Goal: Information Seeking & Learning: Learn about a topic

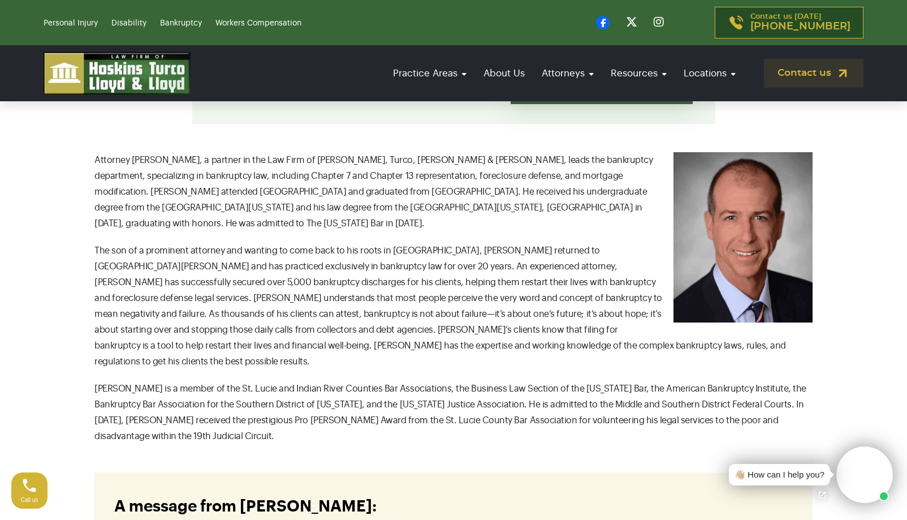
scroll to position [339, 0]
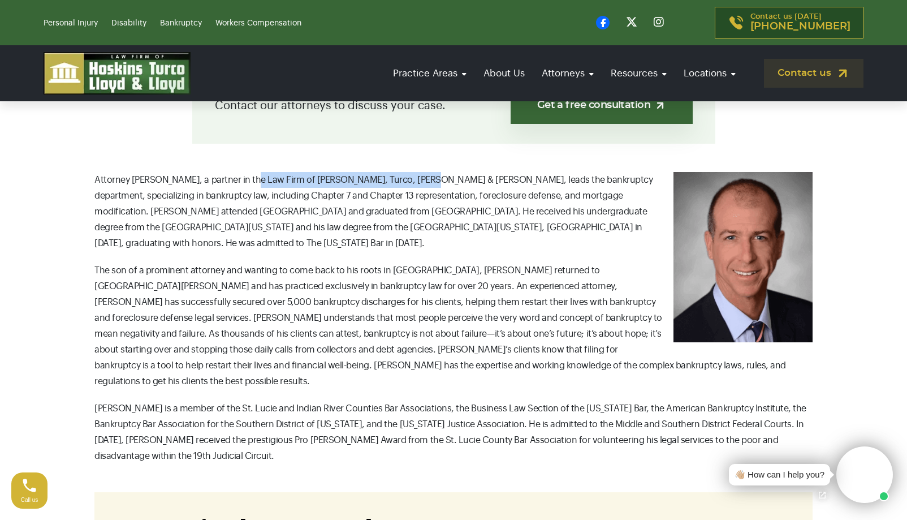
drag, startPoint x: 242, startPoint y: 179, endPoint x: 405, endPoint y: 183, distance: 163.0
click at [405, 183] on p "Attorney [PERSON_NAME], a partner in the Law Firm of [PERSON_NAME], Turco, [PER…" at bounding box center [453, 211] width 718 height 79
copy p "Law Firm of Hoskins, Turco, Lloyd & Lloyd"
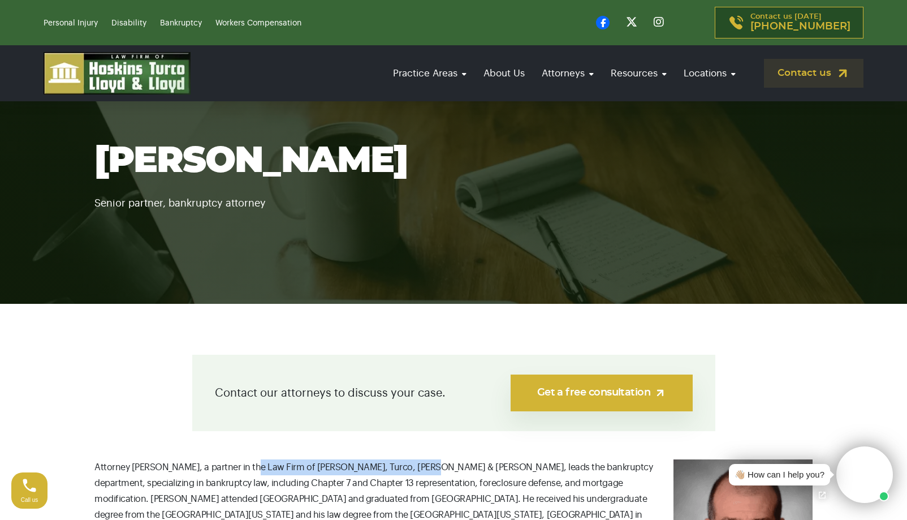
scroll to position [0, 0]
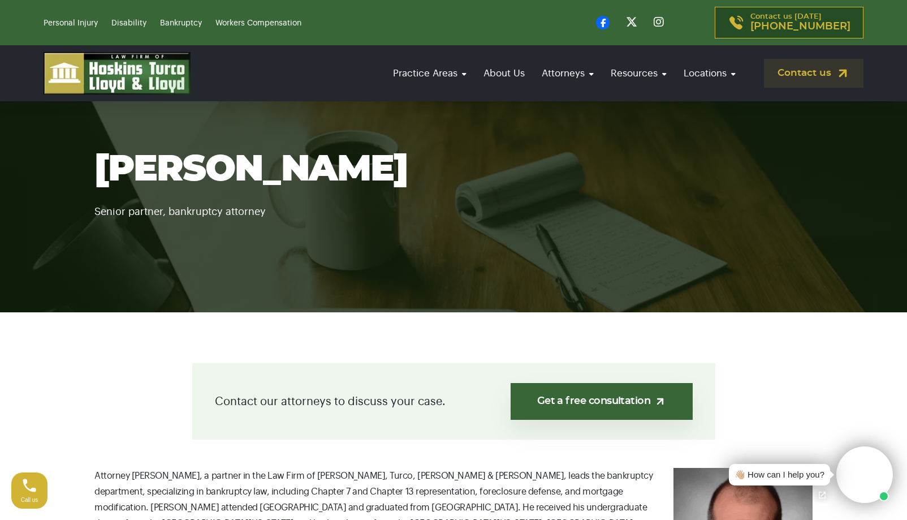
scroll to position [57, 0]
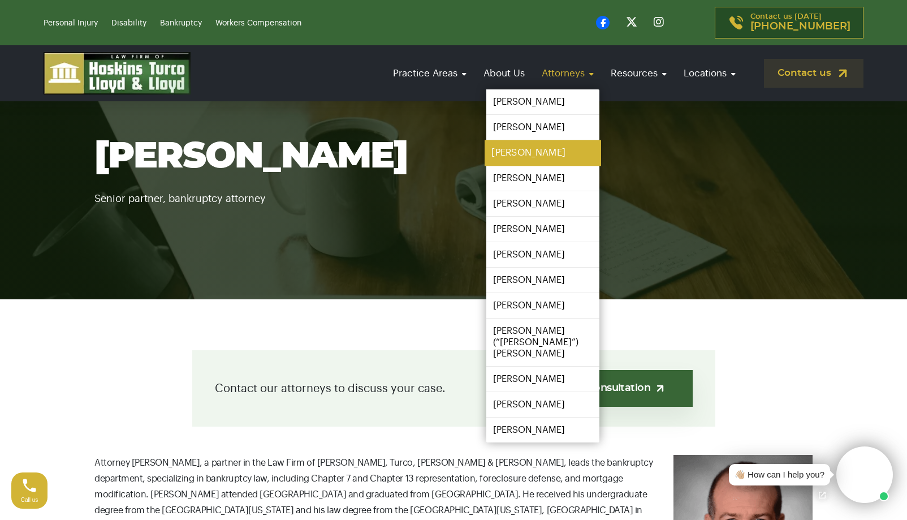
click at [519, 153] on link "[PERSON_NAME]" at bounding box center [543, 152] width 117 height 25
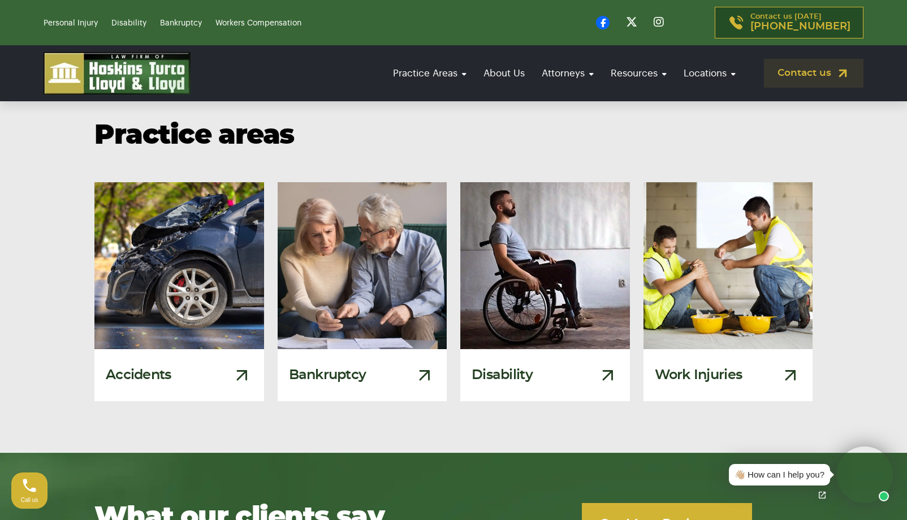
scroll to position [1301, 0]
